Goal: Obtain resource: Download file/media

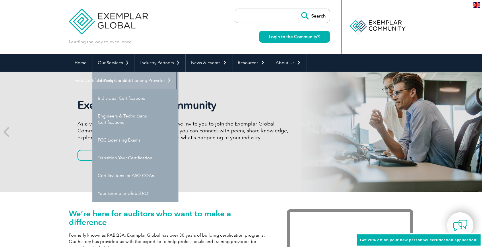
click at [113, 85] on link "Getting Certified" at bounding box center [135, 81] width 86 height 18
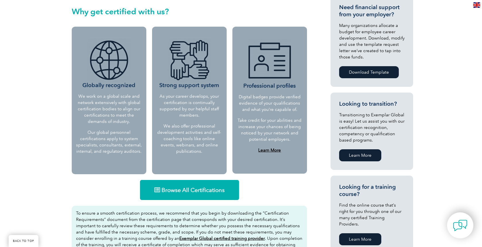
scroll to position [221, 0]
click at [192, 192] on span "Browse All Certifications" at bounding box center [192, 190] width 63 height 6
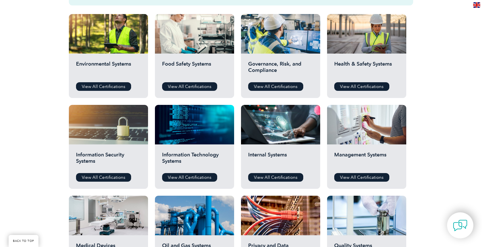
scroll to position [192, 0]
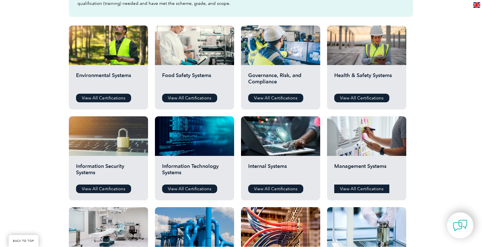
click at [355, 188] on link "View All Certifications" at bounding box center [361, 189] width 55 height 9
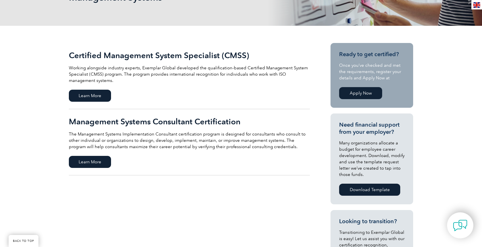
scroll to position [104, 0]
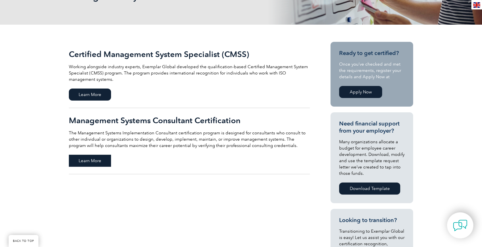
click at [98, 157] on span "Learn More" at bounding box center [90, 161] width 42 height 12
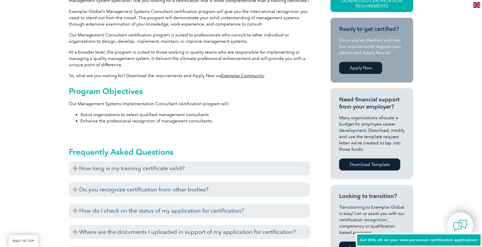
scroll to position [242, 0]
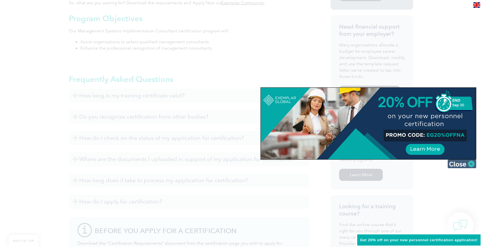
click at [468, 165] on img at bounding box center [461, 164] width 29 height 9
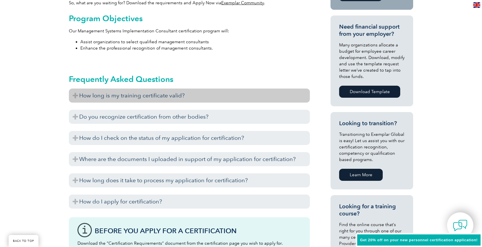
click at [172, 97] on h3 "How long is my training certificate valid?" at bounding box center [189, 96] width 241 height 14
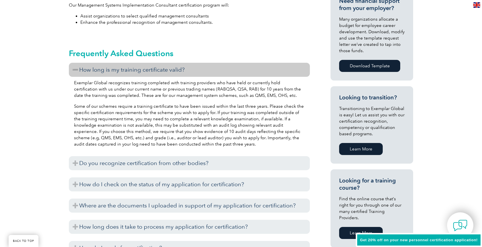
scroll to position [269, 0]
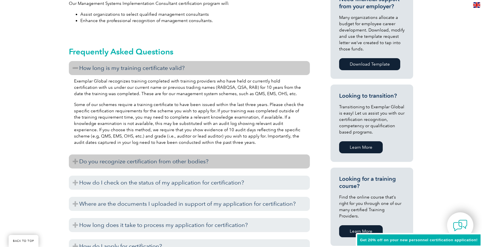
click at [195, 159] on h3 "Do you recognize certification from other bodies?" at bounding box center [189, 162] width 241 height 14
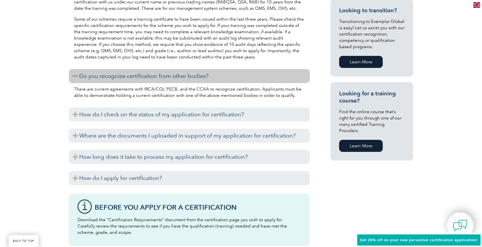
scroll to position [357, 0]
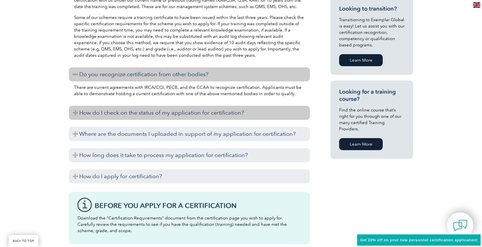
click at [140, 113] on h3 "How do I check on the status of my application for certification?" at bounding box center [189, 113] width 241 height 14
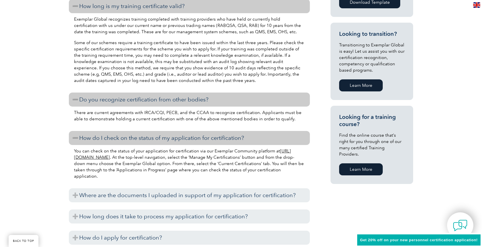
scroll to position [329, 0]
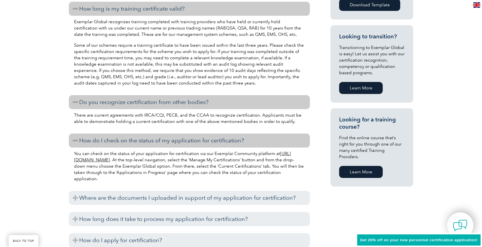
click at [182, 117] on p "There are current agreements with IRCA/CQI, PECB, and the CCAA to recognize cer…" at bounding box center [189, 118] width 231 height 13
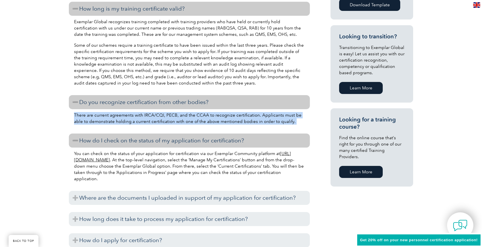
click at [194, 120] on p "There are current agreements with IRCA/CQI, PECB, and the CCAA to recognize cer…" at bounding box center [189, 118] width 231 height 13
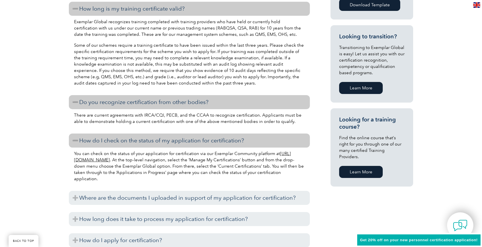
click at [194, 120] on p "There are current agreements with IRCA/CQI, PECB, and the CCAA to recognize cer…" at bounding box center [189, 118] width 231 height 13
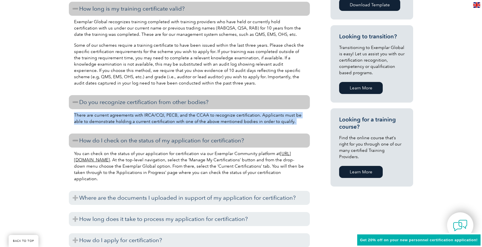
click at [217, 116] on p "There are current agreements with IRCA/CQI, PECB, and the CCAA to recognize cer…" at bounding box center [189, 118] width 231 height 13
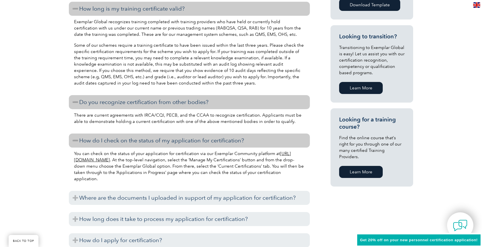
click at [217, 116] on p "There are current agreements with IRCA/CQI, PECB, and the CCAA to recognize cer…" at bounding box center [189, 118] width 231 height 13
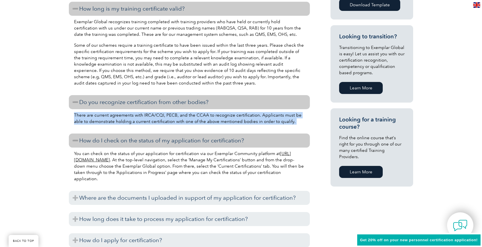
click at [217, 116] on p "There are current agreements with IRCA/CQI, PECB, and the CCAA to recognize cer…" at bounding box center [189, 118] width 231 height 13
click at [231, 114] on p "There are current agreements with IRCA/CQI, PECB, and the CCAA to recognize cer…" at bounding box center [189, 118] width 231 height 13
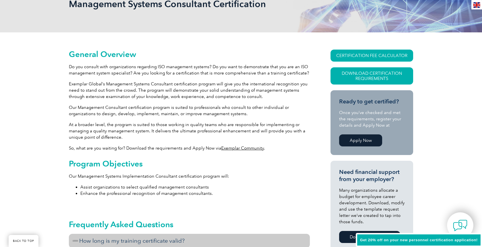
scroll to position [100, 0]
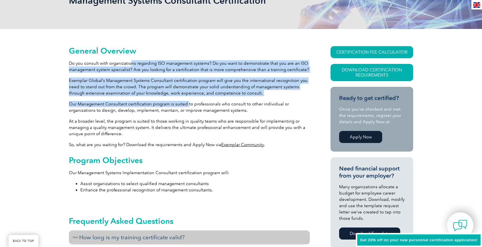
drag, startPoint x: 129, startPoint y: 61, endPoint x: 187, endPoint y: 104, distance: 72.2
click at [187, 137] on p "At a broader level, the program is suited to those working in quality teams who…" at bounding box center [189, 127] width 241 height 19
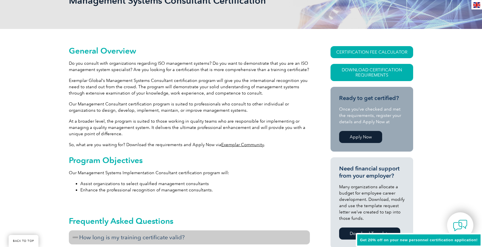
click at [233, 143] on link "Exemplar Community" at bounding box center [242, 144] width 43 height 5
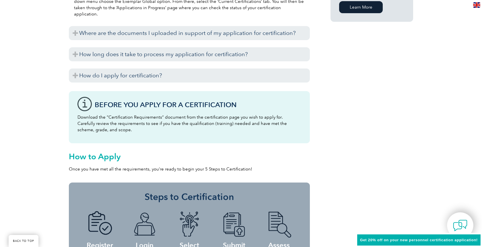
scroll to position [493, 0]
click at [148, 116] on p "Download the “Certification Requirements” document from the certification page …" at bounding box center [189, 124] width 224 height 19
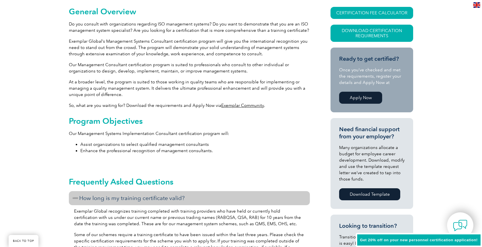
scroll to position [114, 0]
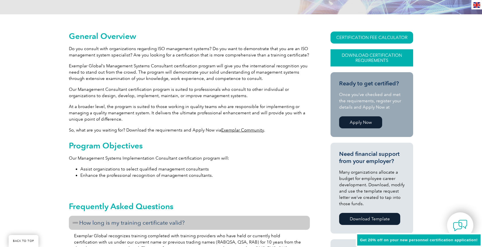
click at [364, 53] on link "Download Certification Requirements" at bounding box center [371, 57] width 83 height 17
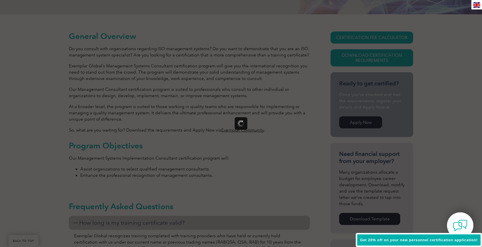
scroll to position [0, 0]
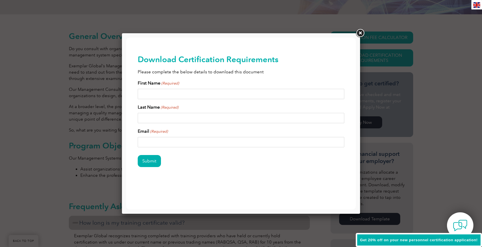
click at [203, 94] on input "First Name (Required)" at bounding box center [241, 94] width 207 height 10
type input "[PERSON_NAME]"
click at [136, 147] on div "Download Certification Requirements Please complete the below details to downlo…" at bounding box center [240, 120] width 229 height 165
click at [146, 141] on input "Email (Required)" at bounding box center [241, 142] width 207 height 10
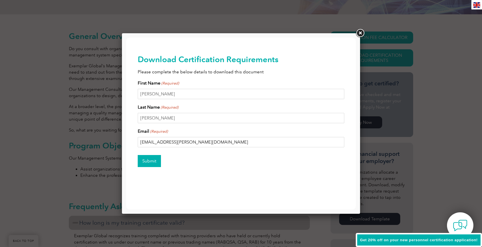
type input "[EMAIL_ADDRESS][PERSON_NAME][DOMAIN_NAME]"
click at [145, 163] on input "Submit" at bounding box center [149, 161] width 23 height 12
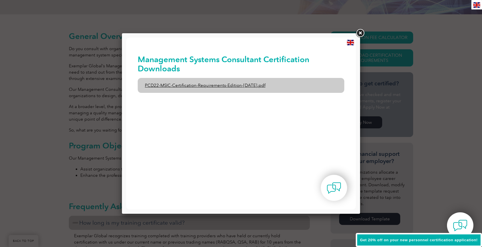
click at [256, 88] on link "PCD22-MSIC-Certification-Requirements-Edition-[DATE].pdf" at bounding box center [241, 85] width 207 height 15
